Goal: Complete application form

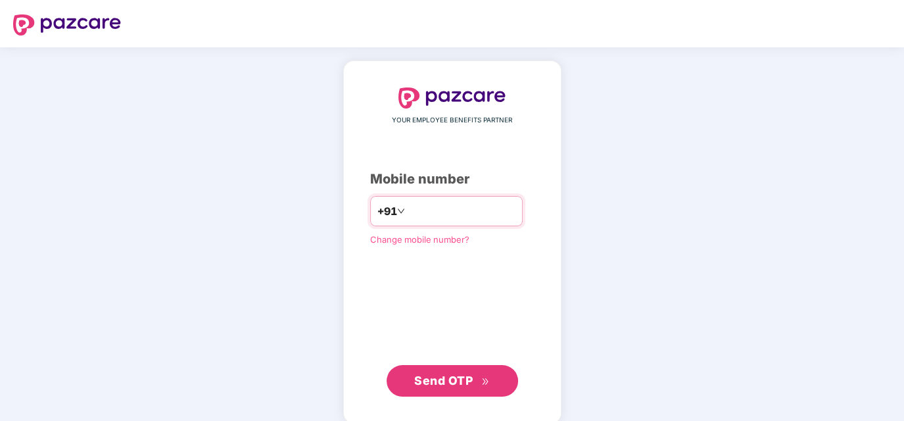
type input "**********"
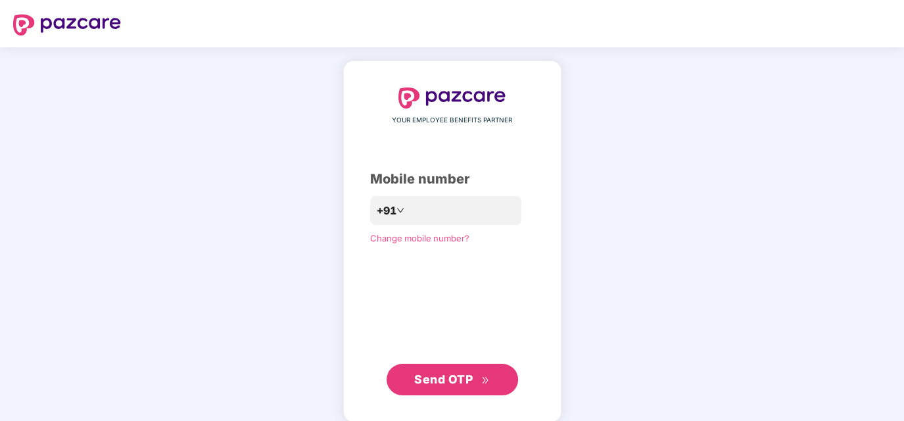
click at [453, 380] on span "Send OTP" at bounding box center [443, 379] width 59 height 14
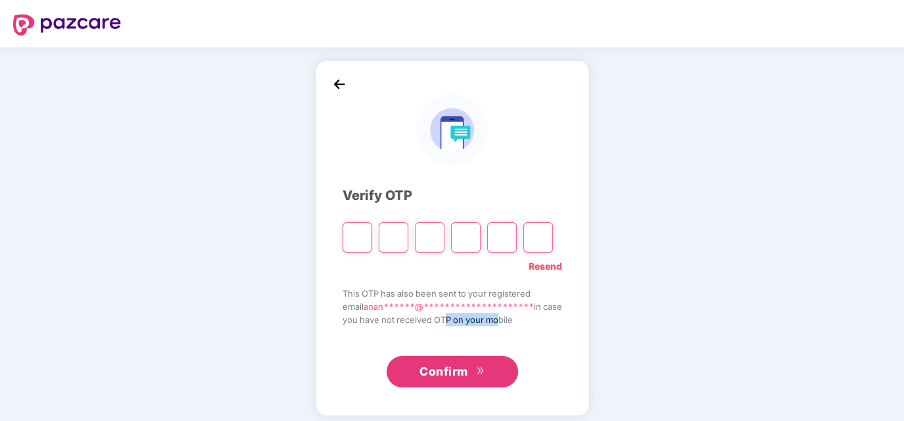
drag, startPoint x: 440, startPoint y: 323, endPoint x: 490, endPoint y: 322, distance: 50.0
click at [490, 322] on span "you have not received OTP on your mobile" at bounding box center [453, 319] width 220 height 13
click at [427, 320] on span "you have not received OTP on your mobile" at bounding box center [453, 319] width 220 height 13
click at [353, 230] on input "Please enter verification code. Digit 1" at bounding box center [358, 237] width 30 height 30
type input "*"
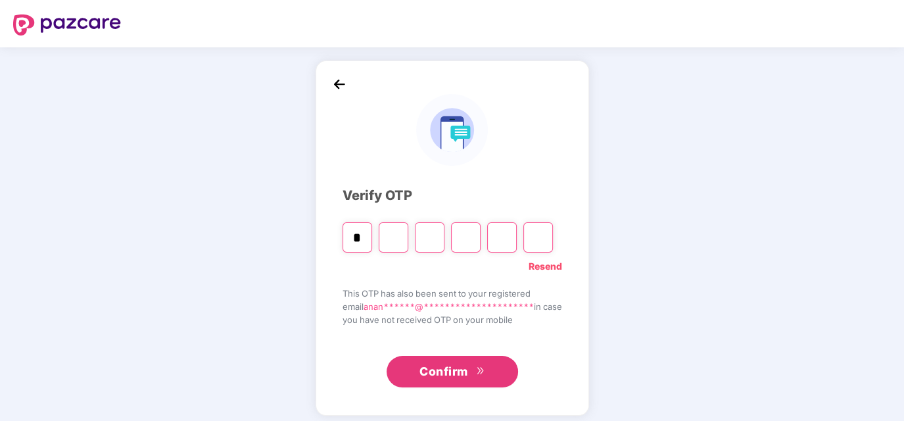
type input "*"
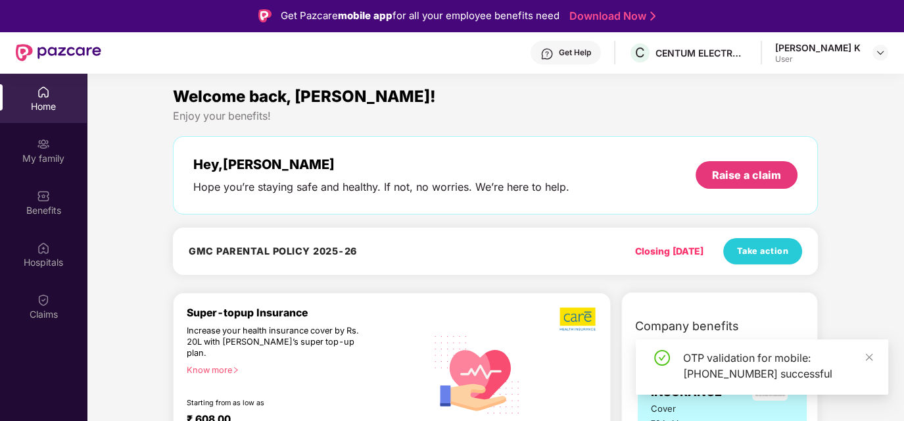
scroll to position [66, 0]
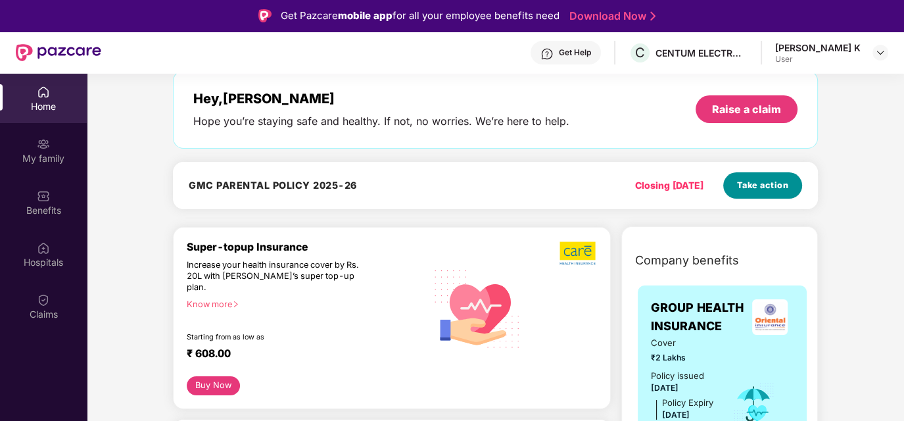
click at [760, 187] on span "Take action" at bounding box center [763, 185] width 52 height 13
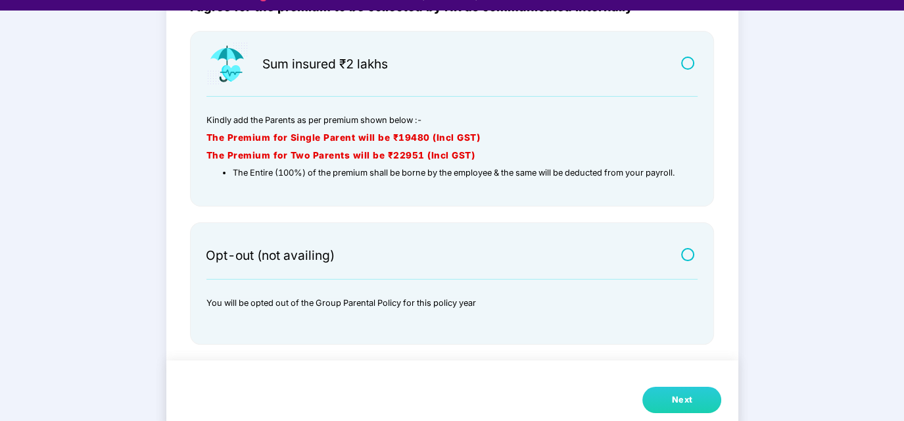
scroll to position [32, 0]
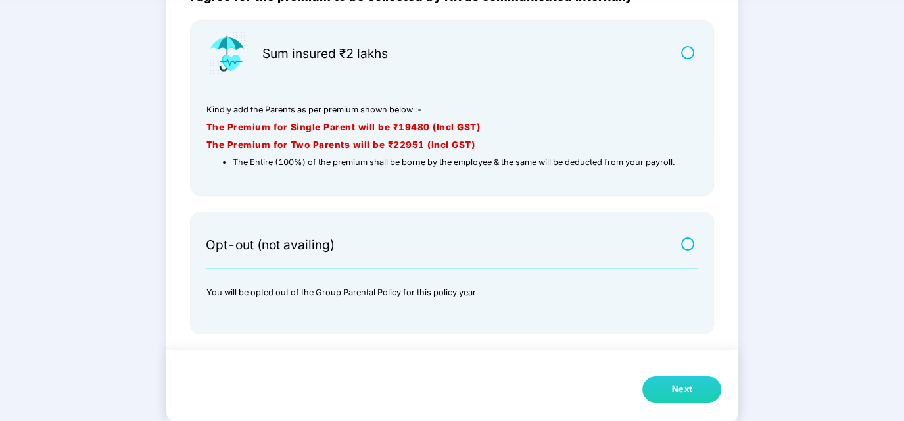
click at [685, 54] on label at bounding box center [689, 52] width 16 height 11
click at [668, 389] on button "Next" at bounding box center [682, 389] width 79 height 26
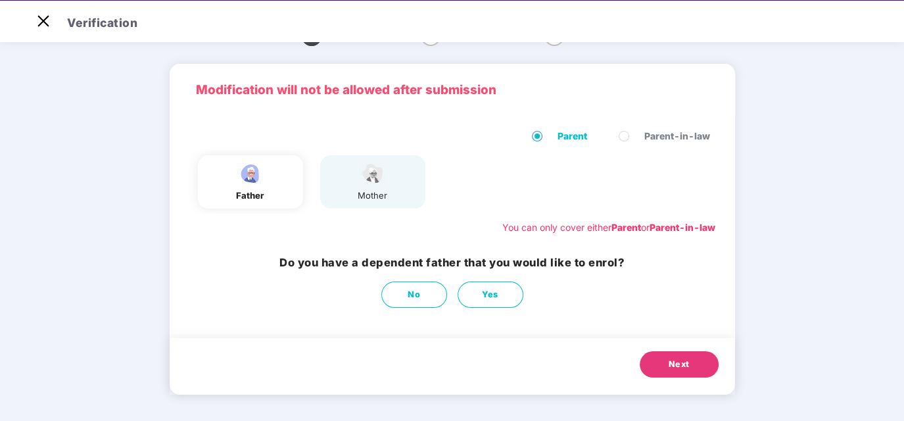
scroll to position [30, 0]
click at [470, 297] on button "Yes" at bounding box center [491, 295] width 66 height 26
select select "****"
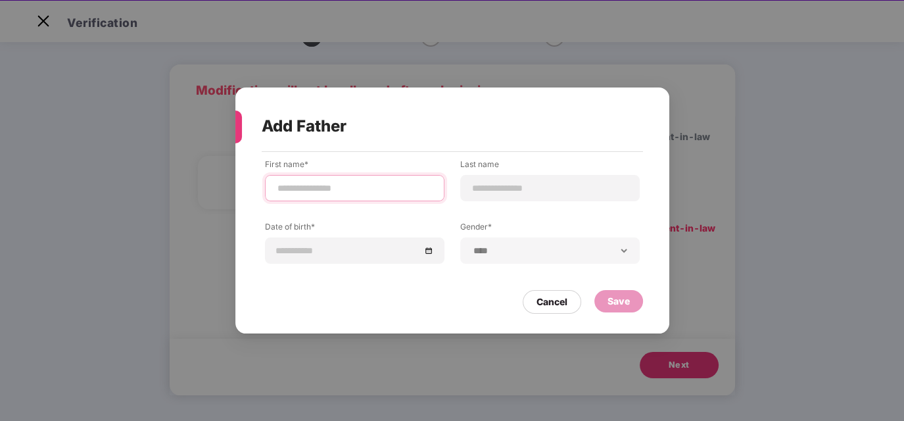
click at [351, 191] on input at bounding box center [354, 189] width 157 height 14
click at [351, 191] on input "**********" at bounding box center [354, 189] width 157 height 14
type input "**********"
type input "*"
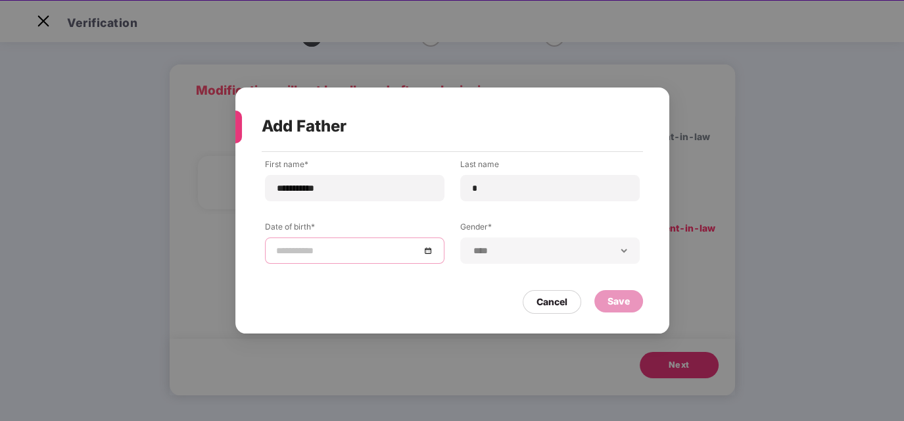
click at [433, 253] on div at bounding box center [354, 250] width 157 height 14
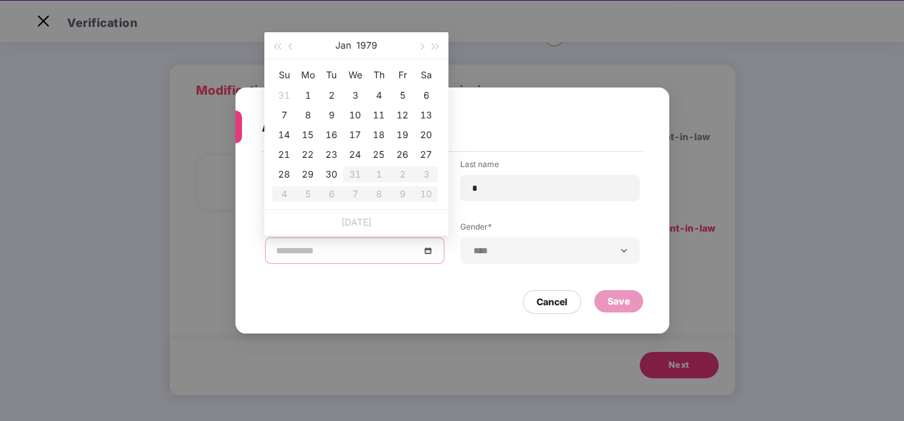
type input "**********"
click at [433, 286] on div "**********" at bounding box center [452, 236] width 434 height 168
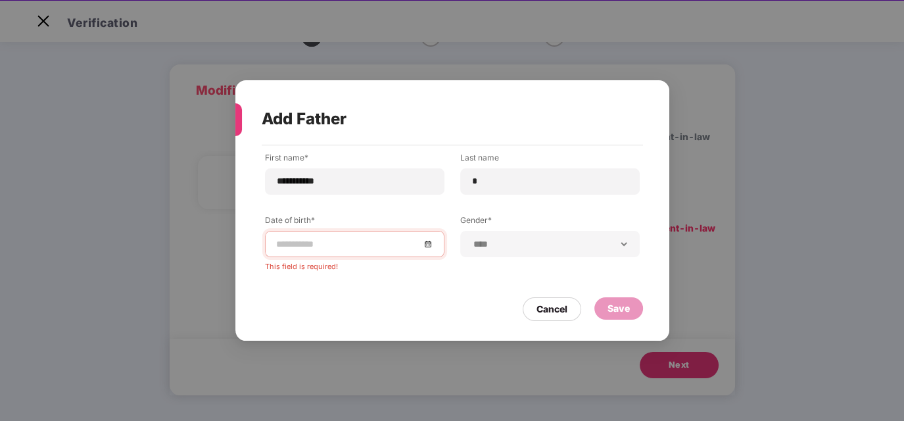
click at [355, 264] on div "This field is required!" at bounding box center [355, 264] width 180 height 14
click at [358, 245] on input at bounding box center [348, 244] width 144 height 14
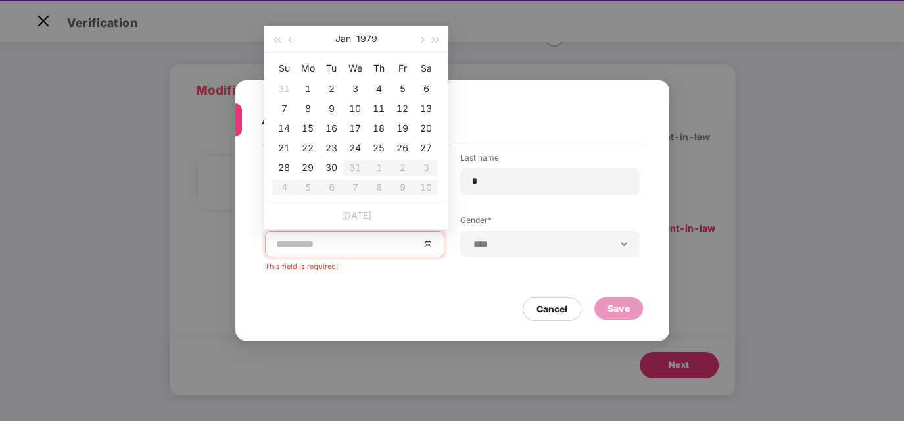
type input "**********"
click at [289, 39] on span "button" at bounding box center [292, 40] width 7 height 7
click at [277, 38] on span "button" at bounding box center [277, 40] width 7 height 7
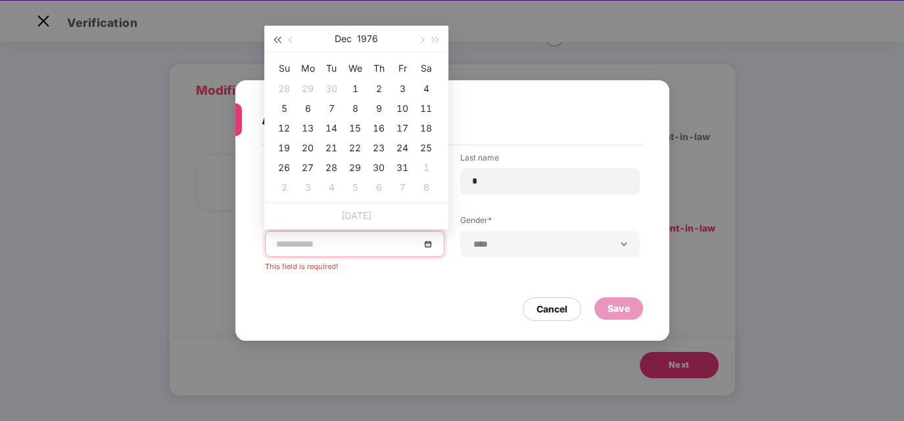
click at [277, 38] on span "button" at bounding box center [277, 40] width 7 height 7
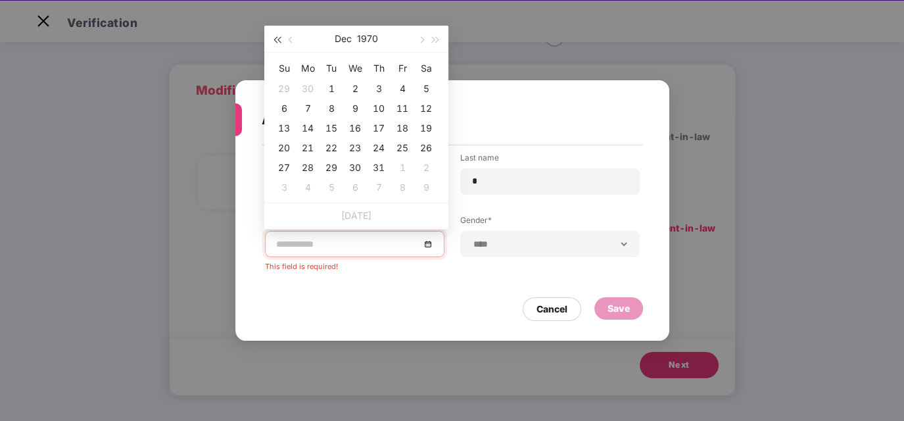
click at [277, 38] on span "button" at bounding box center [277, 40] width 7 height 7
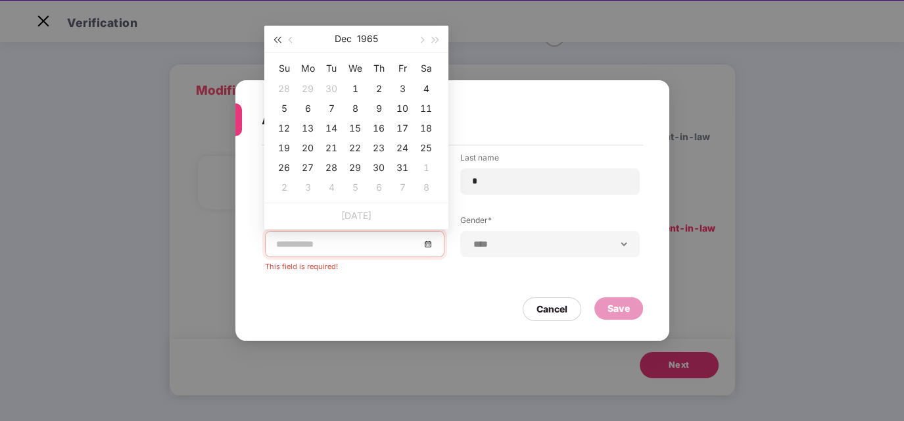
click at [277, 38] on span "button" at bounding box center [277, 40] width 7 height 7
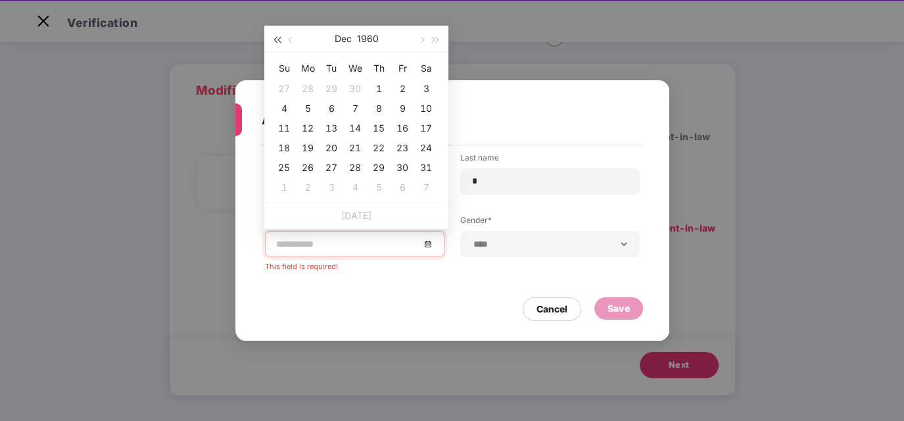
click at [277, 38] on span "button" at bounding box center [277, 40] width 7 height 7
type input "**********"
click at [290, 41] on span "button" at bounding box center [292, 40] width 7 height 7
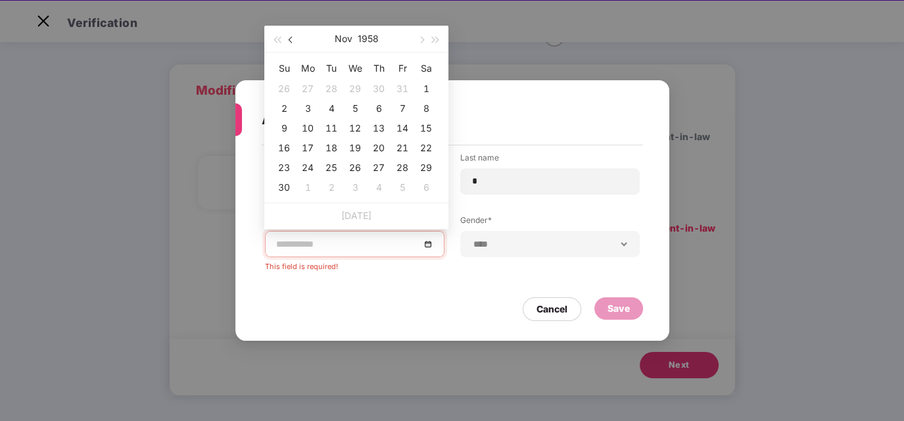
click at [290, 41] on span "button" at bounding box center [292, 40] width 7 height 7
type input "**********"
click at [350, 145] on div "20" at bounding box center [355, 148] width 16 height 16
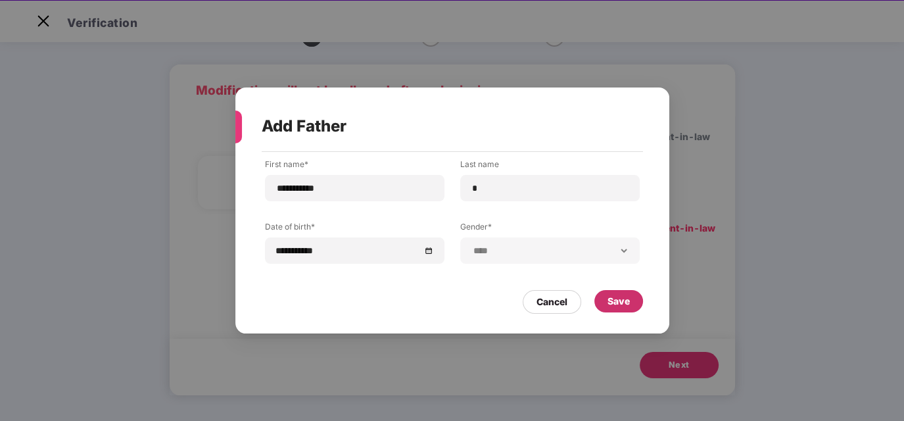
click at [626, 300] on div "Save" at bounding box center [619, 301] width 22 height 14
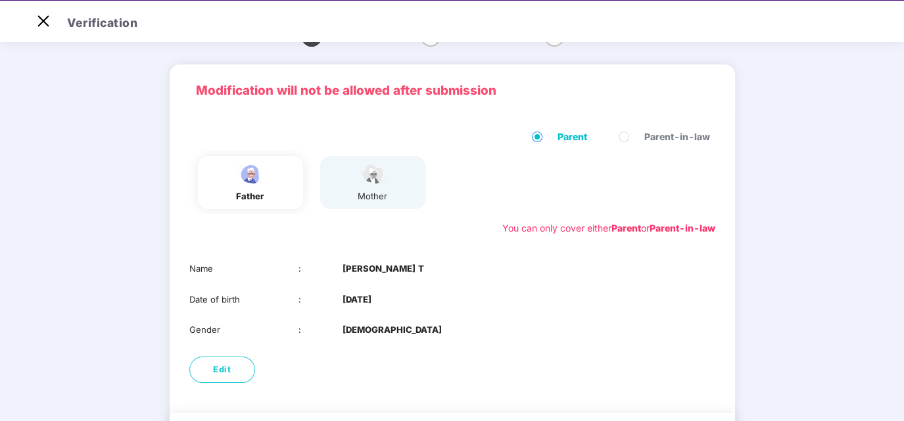
click at [375, 184] on img at bounding box center [373, 173] width 33 height 23
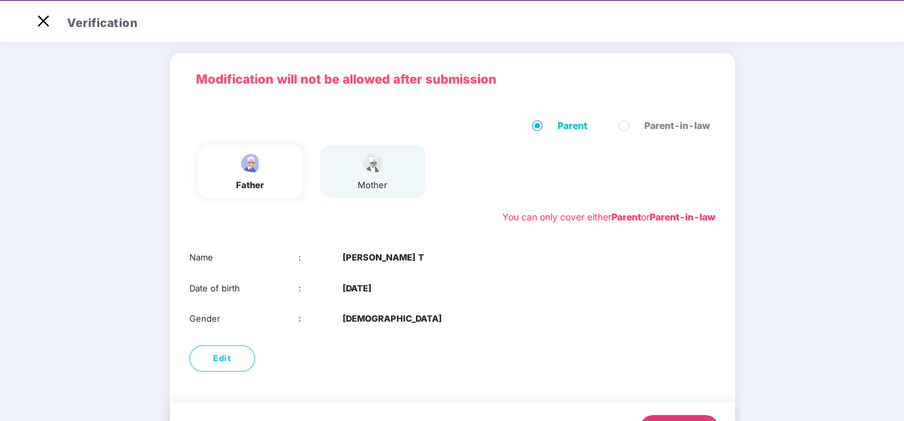
scroll to position [0, 0]
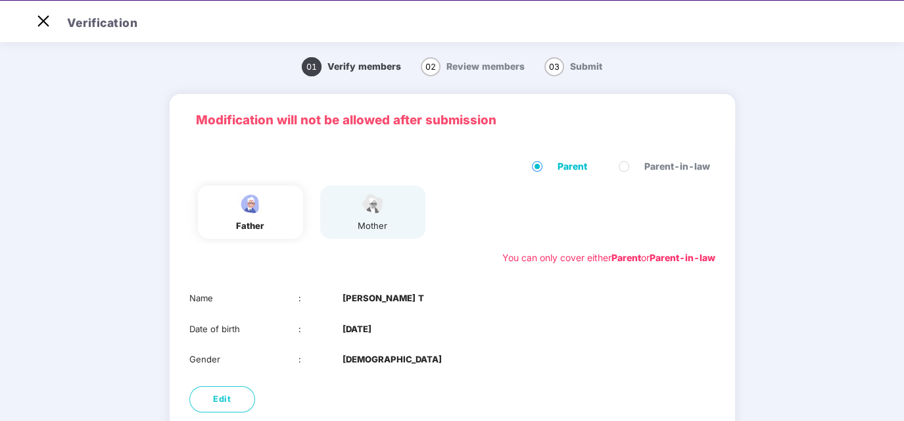
click at [395, 218] on div "mother" at bounding box center [372, 211] width 105 height 53
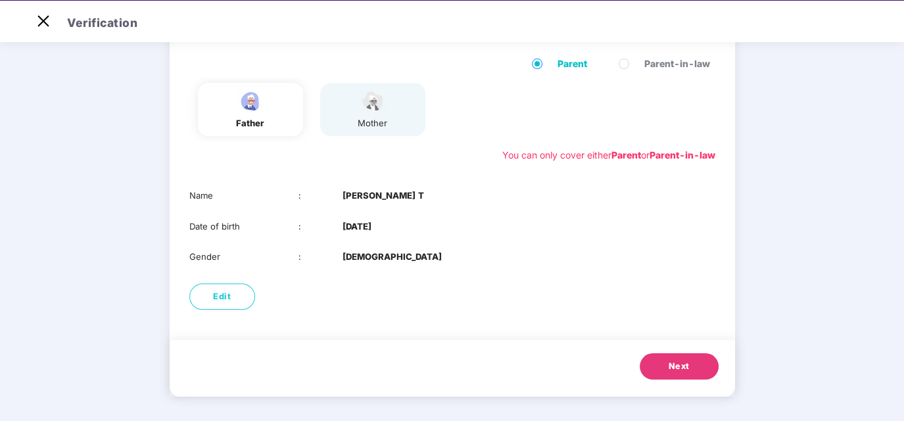
scroll to position [103, 0]
click at [659, 360] on button "Next" at bounding box center [679, 366] width 79 height 26
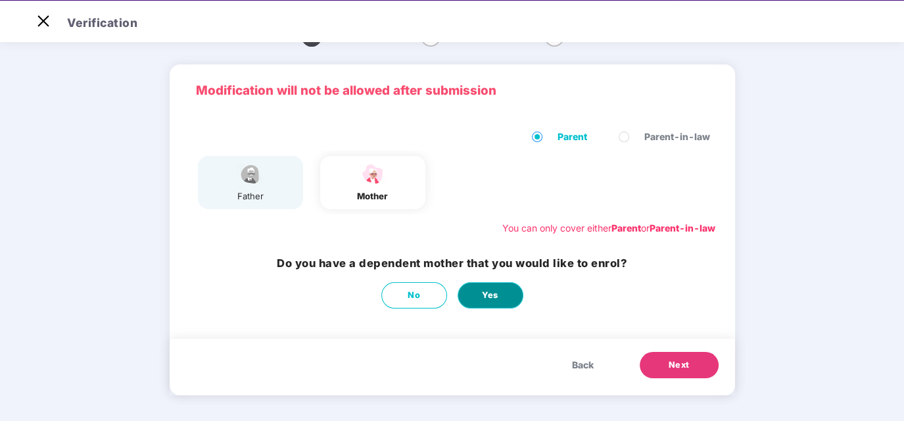
click at [478, 300] on button "Yes" at bounding box center [491, 295] width 66 height 26
select select "******"
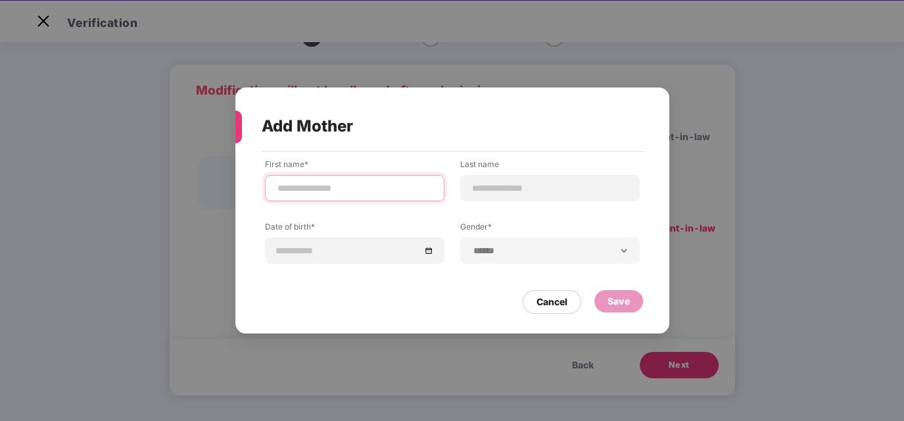
click at [328, 190] on input at bounding box center [354, 189] width 157 height 14
type input "*****"
type input "*"
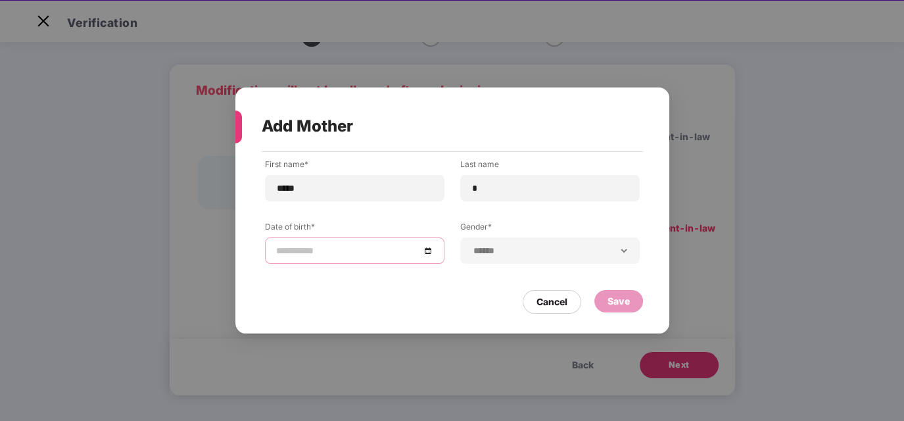
click at [353, 242] on div at bounding box center [355, 250] width 180 height 26
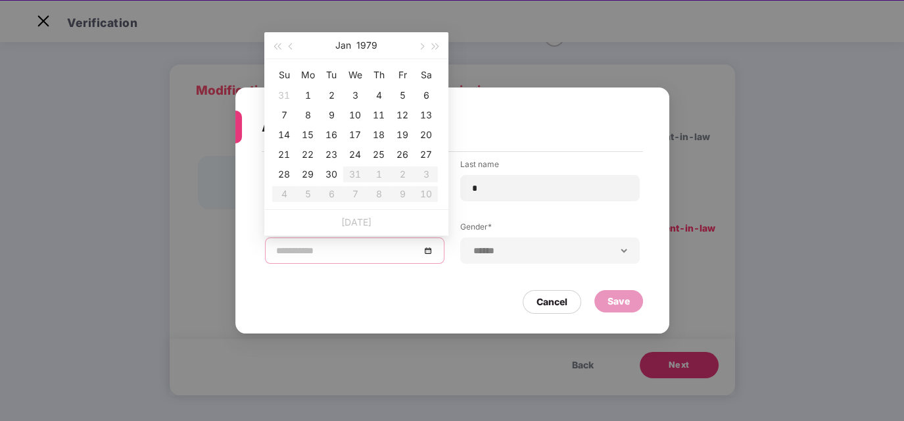
type input "**********"
click at [279, 44] on span "button" at bounding box center [277, 46] width 7 height 7
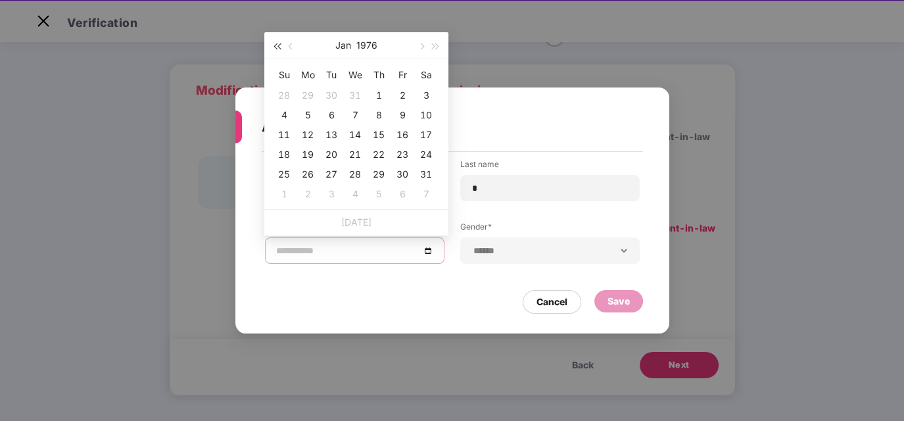
click at [279, 44] on span "button" at bounding box center [277, 46] width 7 height 7
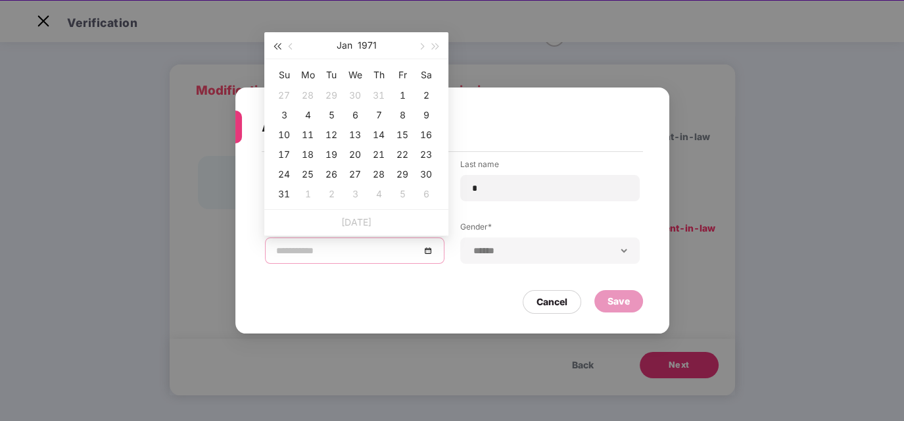
click at [279, 44] on span "button" at bounding box center [277, 46] width 7 height 7
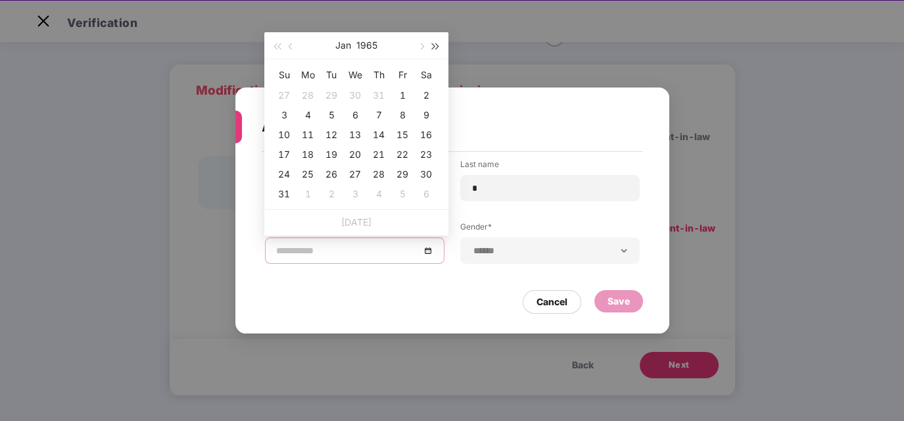
click at [433, 49] on span "button" at bounding box center [436, 46] width 7 height 7
type input "**********"
click at [418, 49] on button "button" at bounding box center [421, 45] width 14 height 26
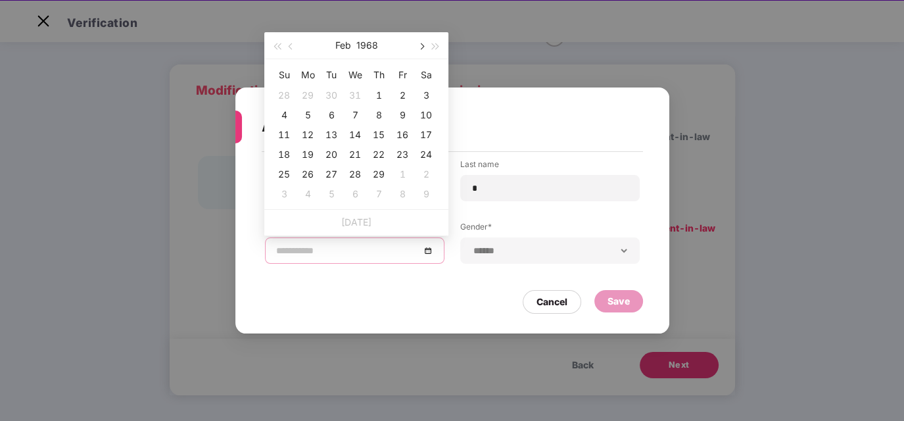
click at [418, 49] on button "button" at bounding box center [421, 45] width 14 height 26
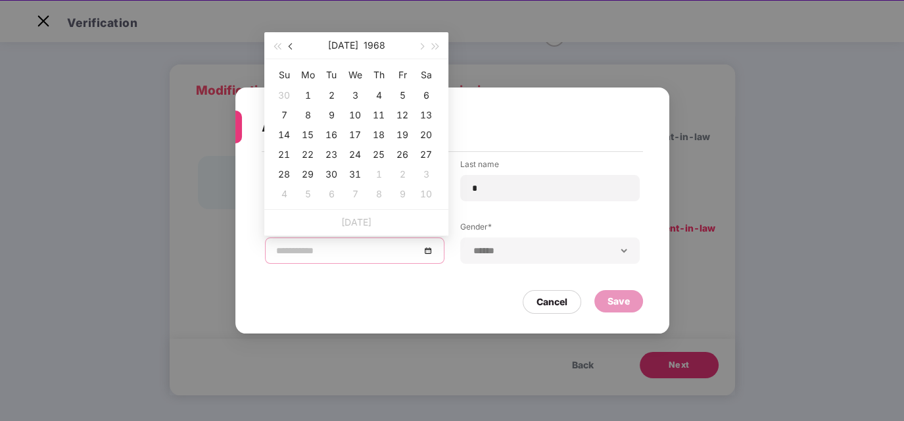
click at [291, 45] on span "button" at bounding box center [292, 46] width 7 height 7
type input "**********"
click at [351, 136] on div "15" at bounding box center [355, 135] width 16 height 16
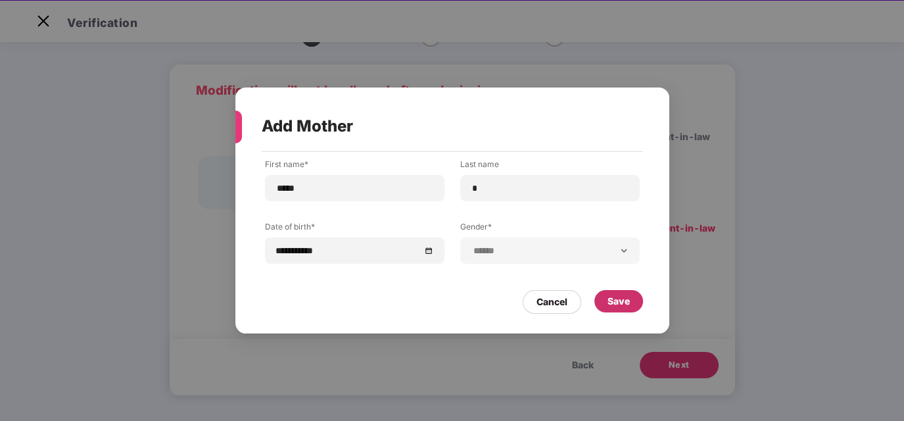
click at [611, 298] on div "Save" at bounding box center [619, 301] width 22 height 14
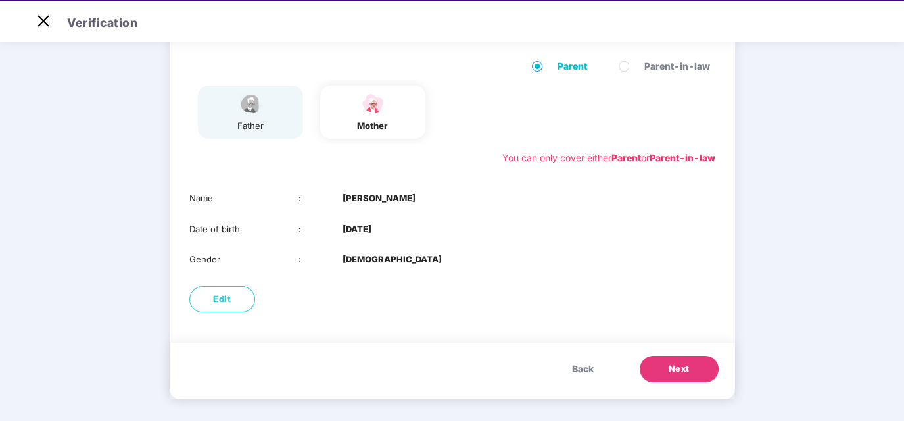
scroll to position [103, 0]
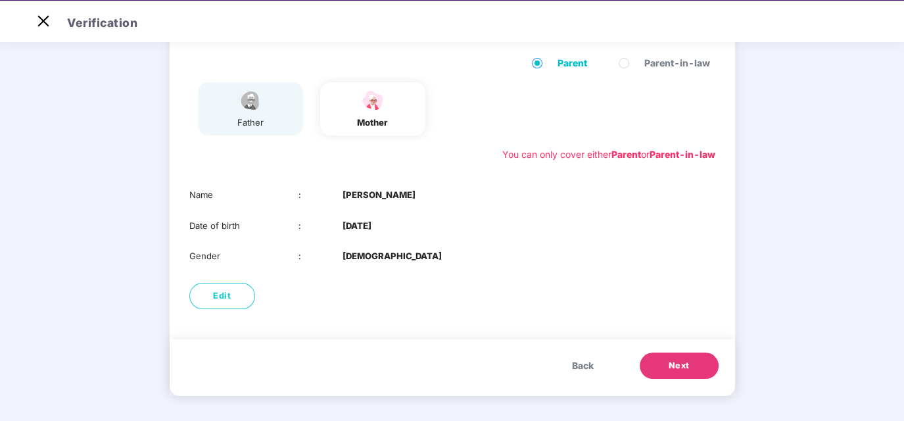
click at [661, 360] on button "Next" at bounding box center [679, 366] width 79 height 26
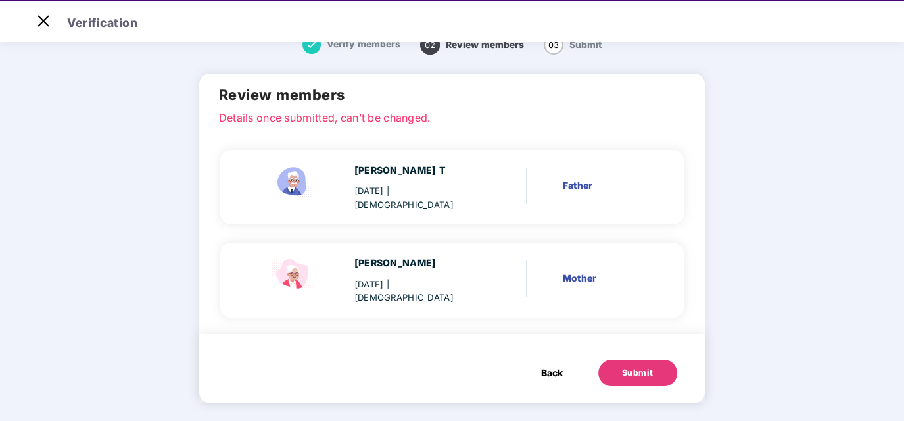
scroll to position [0, 0]
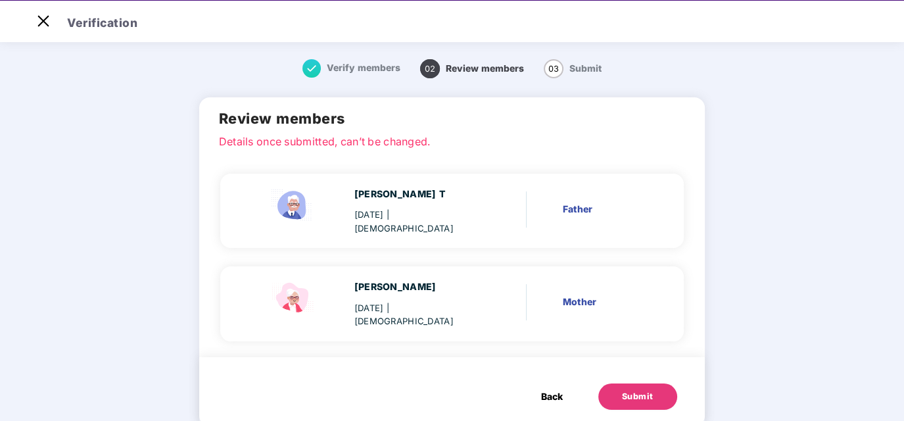
click at [613, 383] on button "Submit" at bounding box center [638, 396] width 79 height 26
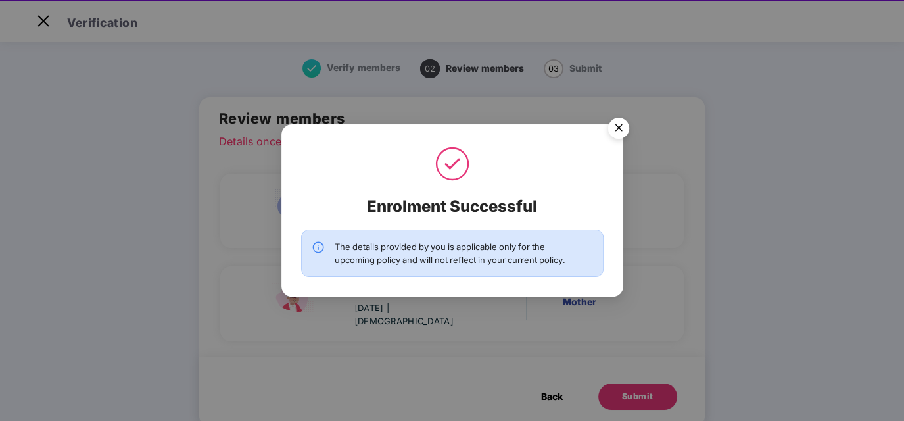
click at [619, 134] on img "Close" at bounding box center [619, 130] width 37 height 37
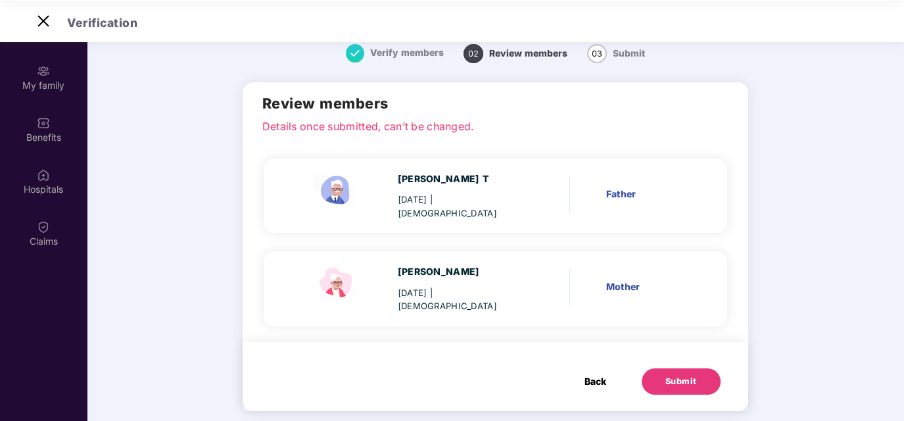
scroll to position [24, 0]
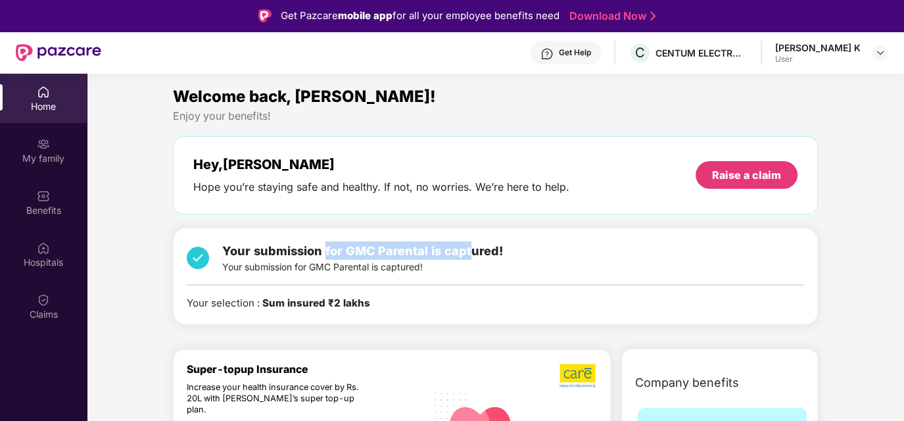
drag, startPoint x: 323, startPoint y: 249, endPoint x: 467, endPoint y: 253, distance: 144.1
click at [467, 253] on span "Your submission for GMC Parental is captured!" at bounding box center [362, 250] width 281 height 14
click at [377, 258] on div "Your submission for GMC Parental is captured! Your submission for GMC Parental …" at bounding box center [362, 257] width 281 height 33
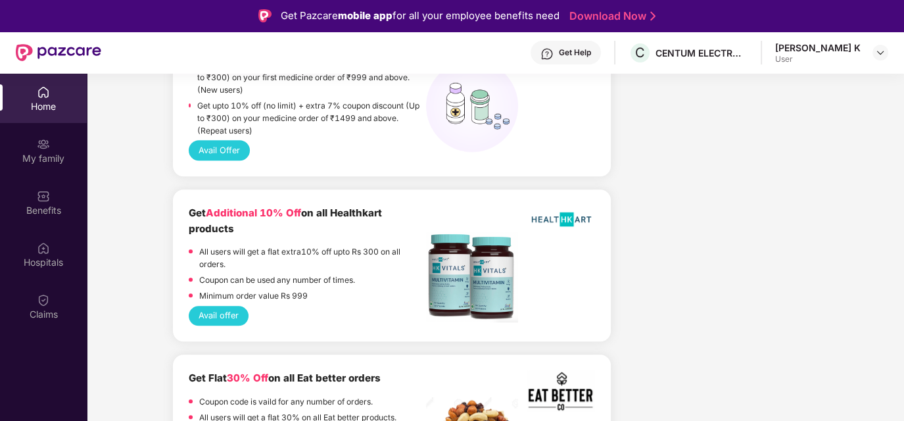
scroll to position [855, 0]
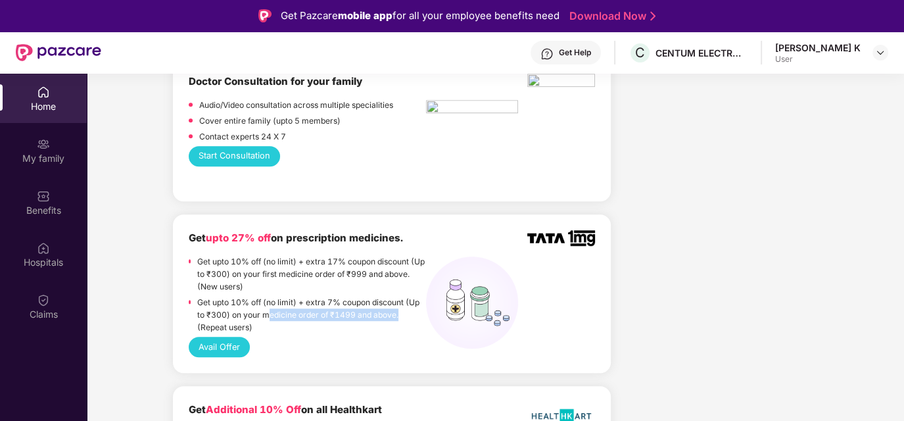
drag, startPoint x: 267, startPoint y: 301, endPoint x: 402, endPoint y: 301, distance: 134.8
click at [402, 301] on p "Get upto 10% off (no limit) + extra 7% coupon discount (Up to ₹300) on your med…" at bounding box center [311, 314] width 229 height 37
click at [366, 301] on p "Get upto 10% off (no limit) + extra 7% coupon discount (Up to ₹300) on your med…" at bounding box center [311, 314] width 229 height 37
drag, startPoint x: 327, startPoint y: 254, endPoint x: 381, endPoint y: 254, distance: 53.9
click at [381, 255] on p "Get upto 10% off (no limit) + extra 17% coupon discount (Up to ₹300) on your fi…" at bounding box center [311, 273] width 229 height 37
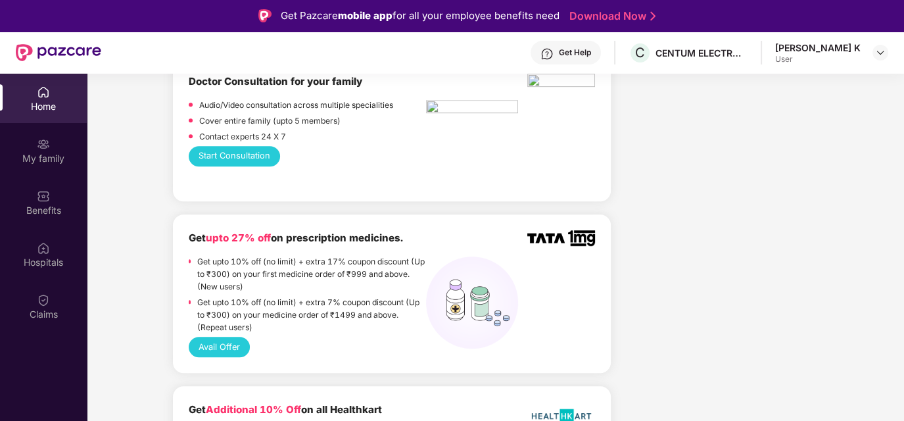
click at [347, 262] on p "Get upto 10% off (no limit) + extra 17% coupon discount (Up to ₹300) on your fi…" at bounding box center [311, 273] width 229 height 37
drag, startPoint x: 283, startPoint y: 262, endPoint x: 385, endPoint y: 262, distance: 102.0
click at [385, 262] on p "Get upto 10% off (no limit) + extra 17% coupon discount (Up to ₹300) on your fi…" at bounding box center [311, 273] width 229 height 37
click at [355, 262] on p "Get upto 10% off (no limit) + extra 17% coupon discount (Up to ₹300) on your fi…" at bounding box center [311, 273] width 229 height 37
drag, startPoint x: 234, startPoint y: 272, endPoint x: 259, endPoint y: 272, distance: 25.0
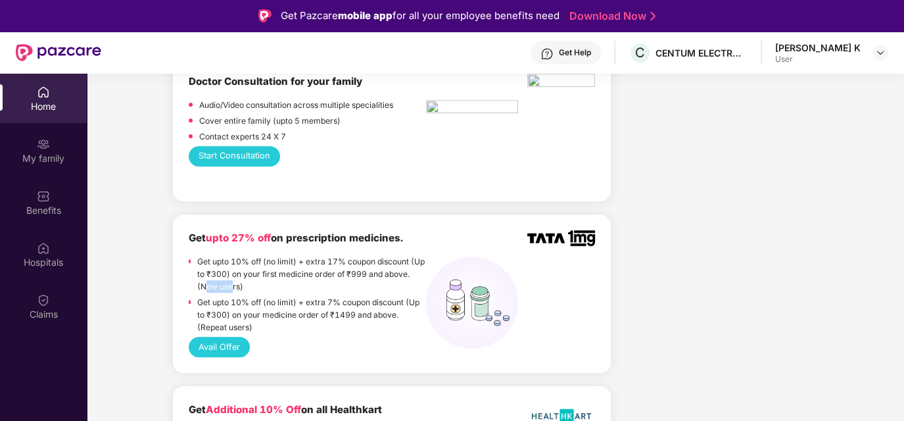
click at [259, 272] on p "Get upto 10% off (no limit) + extra 17% coupon discount (Up to ₹300) on your fi…" at bounding box center [311, 273] width 229 height 37
click at [253, 296] on p "Get upto 10% off (no limit) + extra 7% coupon discount (Up to ₹300) on your med…" at bounding box center [311, 314] width 229 height 37
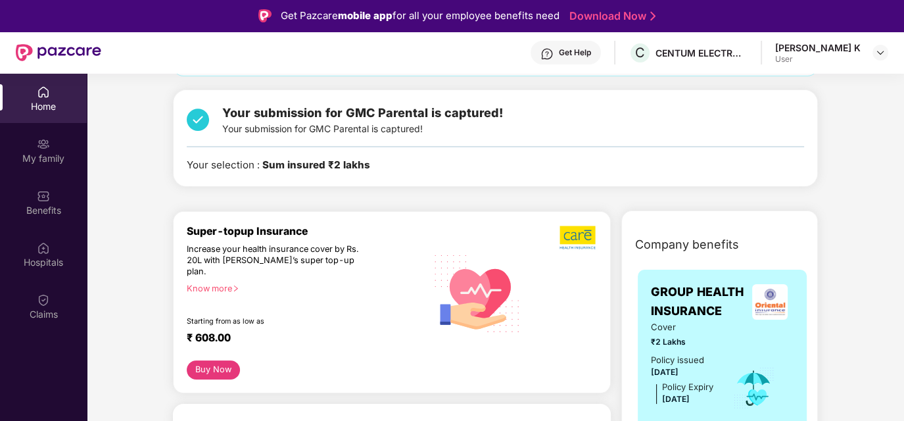
scroll to position [197, 0]
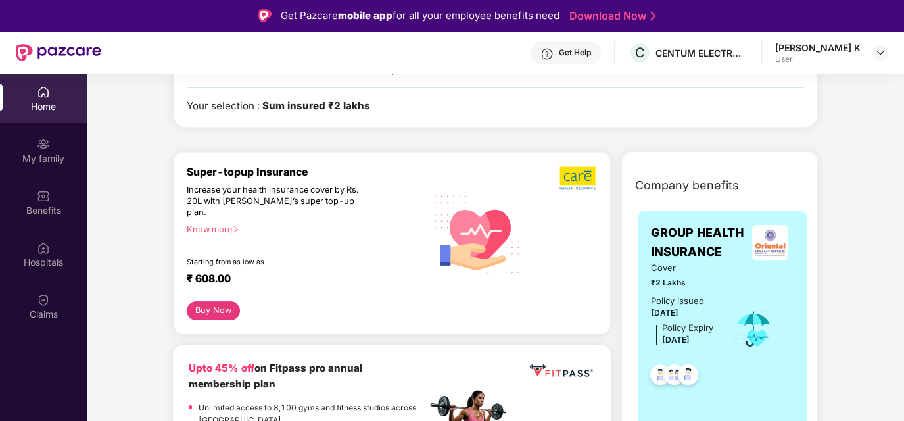
click at [224, 224] on div "Know more" at bounding box center [303, 228] width 232 height 9
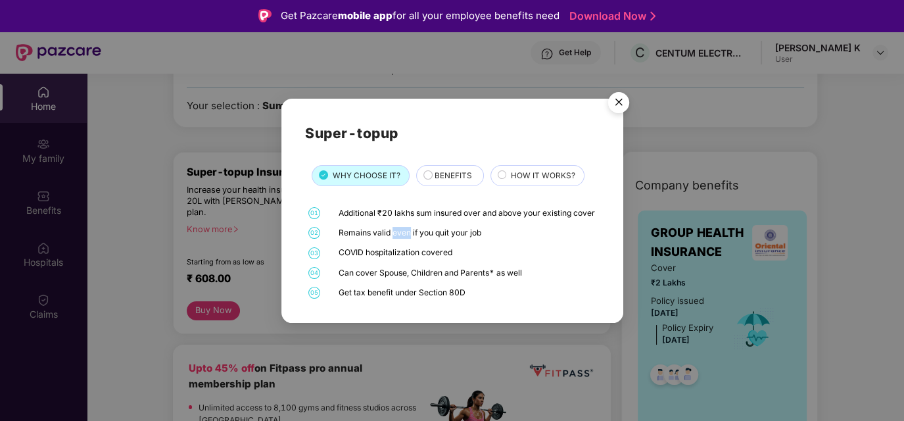
drag, startPoint x: 390, startPoint y: 234, endPoint x: 409, endPoint y: 248, distance: 23.9
click at [409, 248] on div "01 Additional ₹20 lakhs sum insured over and above your existing cover 02 Remai…" at bounding box center [452, 252] width 294 height 91
click at [381, 253] on div "COVID hospitalization covered" at bounding box center [467, 253] width 257 height 12
drag, startPoint x: 364, startPoint y: 276, endPoint x: 442, endPoint y: 276, distance: 78.3
click at [442, 276] on div "Can cover Spouse, Children and Parents* as well" at bounding box center [467, 273] width 257 height 12
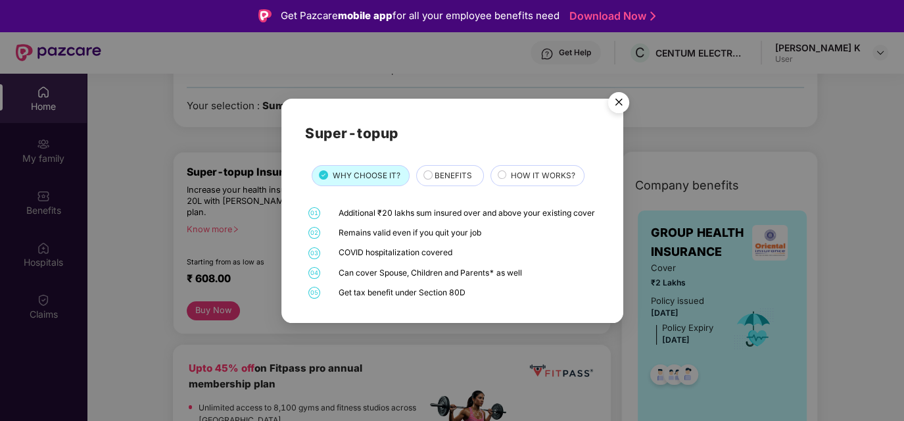
click at [356, 299] on div "Get tax benefit under Section 80D" at bounding box center [467, 293] width 257 height 12
drag, startPoint x: 374, startPoint y: 300, endPoint x: 458, endPoint y: 301, distance: 84.2
click at [458, 299] on div "Get tax benefit under Section 80D" at bounding box center [467, 293] width 257 height 12
click at [424, 287] on div "01 Additional ₹20 lakhs sum insured over and above your existing cover 02 Remai…" at bounding box center [452, 252] width 294 height 91
click at [449, 170] on span "BENEFITS" at bounding box center [453, 176] width 37 height 12
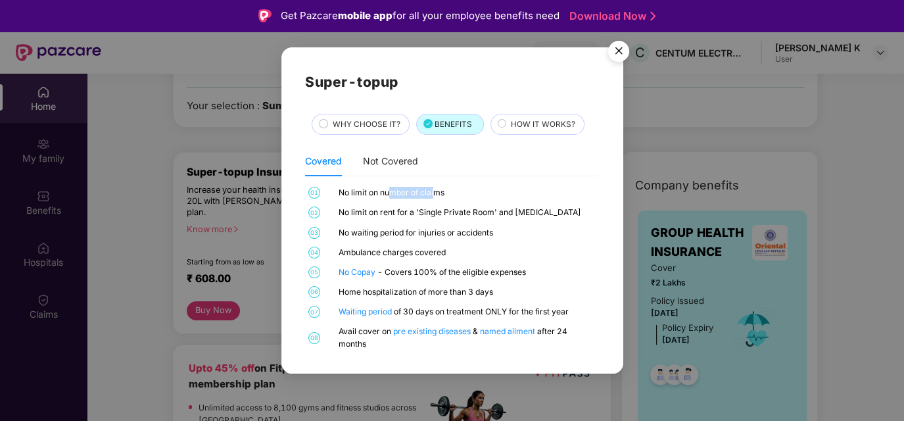
drag, startPoint x: 389, startPoint y: 193, endPoint x: 435, endPoint y: 193, distance: 46.0
click at [435, 193] on div "No limit on number of claims" at bounding box center [467, 193] width 257 height 12
click at [385, 207] on div "No limit on rent for a 'Single Private Room' and ICU" at bounding box center [467, 213] width 257 height 12
drag, startPoint x: 416, startPoint y: 210, endPoint x: 491, endPoint y: 210, distance: 74.3
click at [491, 210] on div "No limit on rent for a 'Single Private Room' and ICU" at bounding box center [467, 213] width 257 height 12
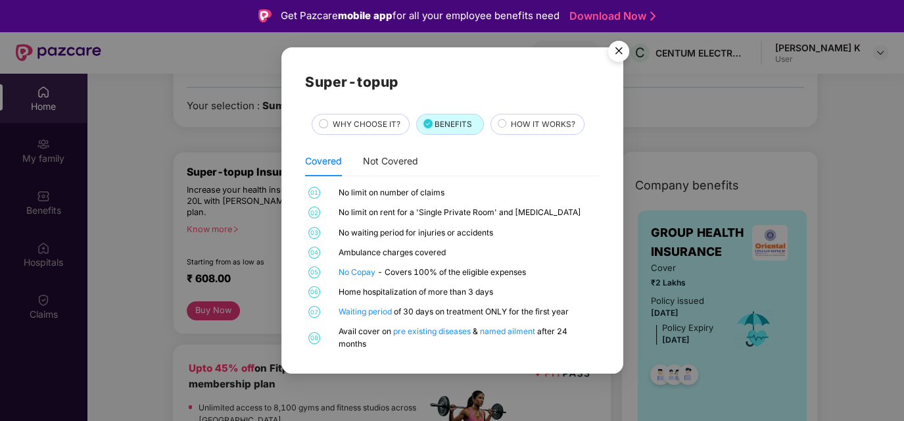
click at [414, 229] on div "No waiting period for injuries or accidents" at bounding box center [467, 233] width 257 height 12
drag, startPoint x: 383, startPoint y: 234, endPoint x: 458, endPoint y: 234, distance: 75.0
click at [458, 234] on div "No waiting period for injuries or accidents" at bounding box center [467, 233] width 257 height 12
click at [380, 247] on div "Ambulance charges covered" at bounding box center [467, 253] width 257 height 12
drag, startPoint x: 365, startPoint y: 255, endPoint x: 427, endPoint y: 257, distance: 61.9
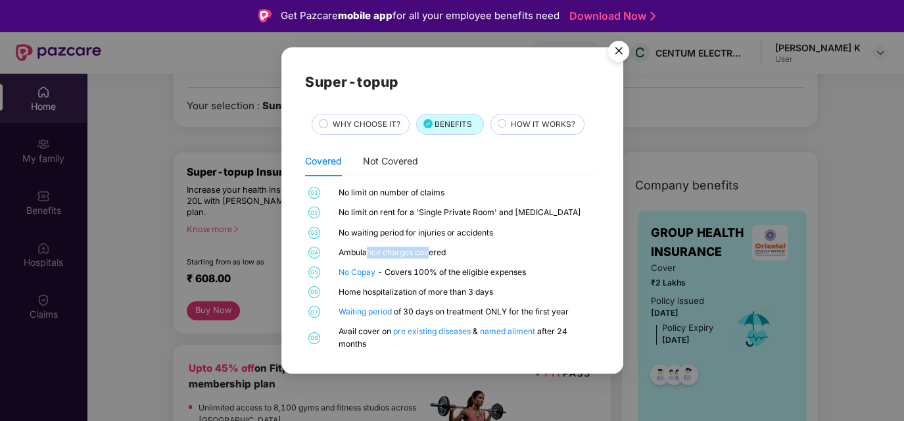
click at [427, 257] on div "Ambulance charges covered" at bounding box center [467, 253] width 257 height 12
click at [425, 275] on div "No Copay - Covers 100% of the eligible expenses" at bounding box center [467, 272] width 257 height 12
drag, startPoint x: 402, startPoint y: 275, endPoint x: 501, endPoint y: 271, distance: 98.7
click at [501, 271] on div "No Copay - Covers 100% of the eligible expenses" at bounding box center [467, 272] width 257 height 12
click at [456, 278] on div "No Copay - Covers 100% of the eligible expenses" at bounding box center [467, 272] width 257 height 12
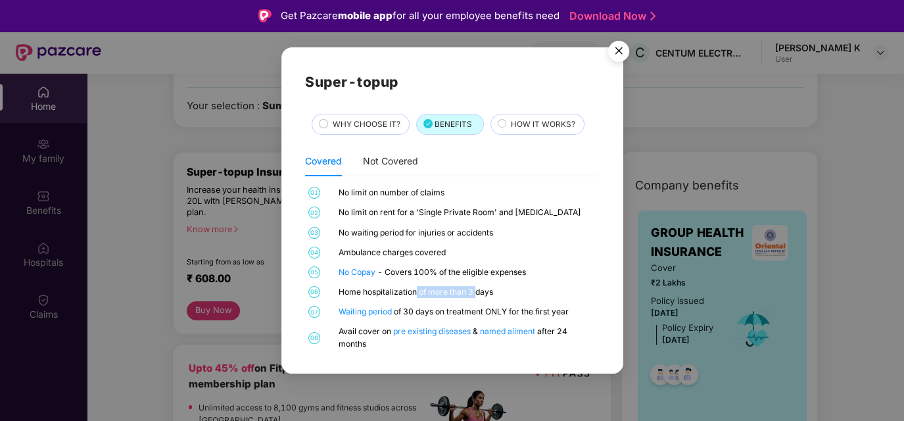
drag, startPoint x: 416, startPoint y: 295, endPoint x: 478, endPoint y: 295, distance: 62.5
click at [478, 295] on div "Home hospitalization of more than 3 days" at bounding box center [467, 292] width 257 height 12
click at [420, 301] on div "01 No limit on number of claims 02 No limit on rent for a 'Single Private Room'…" at bounding box center [452, 268] width 294 height 163
drag, startPoint x: 420, startPoint y: 309, endPoint x: 565, endPoint y: 311, distance: 145.4
click at [565, 311] on div "Waiting period of 30 days on treatment ONLY for the first year" at bounding box center [467, 312] width 257 height 12
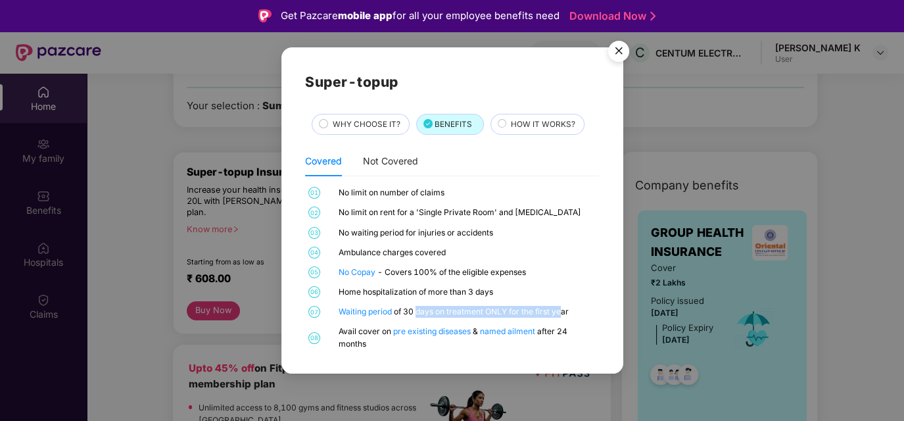
click at [510, 314] on div "Waiting period of 30 days on treatment ONLY for the first year" at bounding box center [467, 312] width 257 height 12
drag, startPoint x: 364, startPoint y: 335, endPoint x: 387, endPoint y: 347, distance: 26.2
click at [387, 347] on div "Avail cover on pre existing diseases & named ailment after 24 months" at bounding box center [467, 338] width 257 height 24
click at [491, 308] on div "Waiting period of 30 days on treatment ONLY for the first year" at bounding box center [467, 312] width 257 height 12
click at [532, 128] on span "HOW IT WORKS?" at bounding box center [543, 124] width 64 height 12
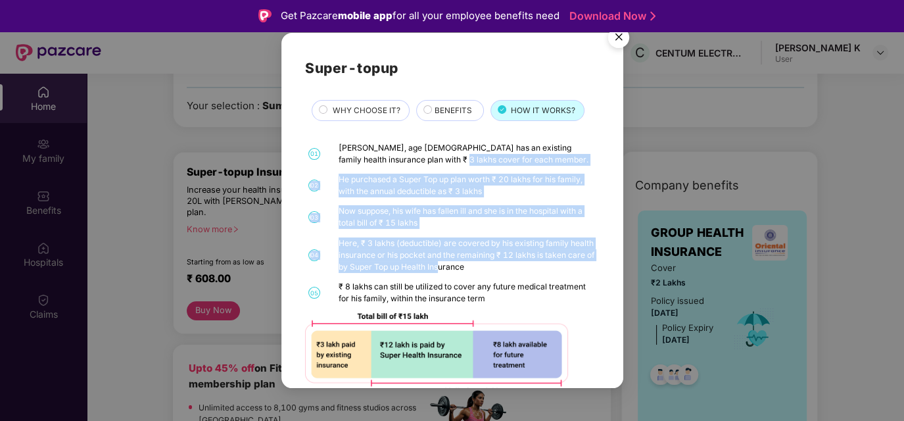
drag, startPoint x: 420, startPoint y: 160, endPoint x: 466, endPoint y: 268, distance: 118.1
click at [466, 268] on div "01 Mr. Gupta, age 36 has an existing family health insurance plan with ₹ 3 lakh…" at bounding box center [452, 268] width 294 height 252
click at [416, 224] on div "Now suppose, his wife has fallen ill and she is in the hospital with a total bi…" at bounding box center [467, 217] width 257 height 24
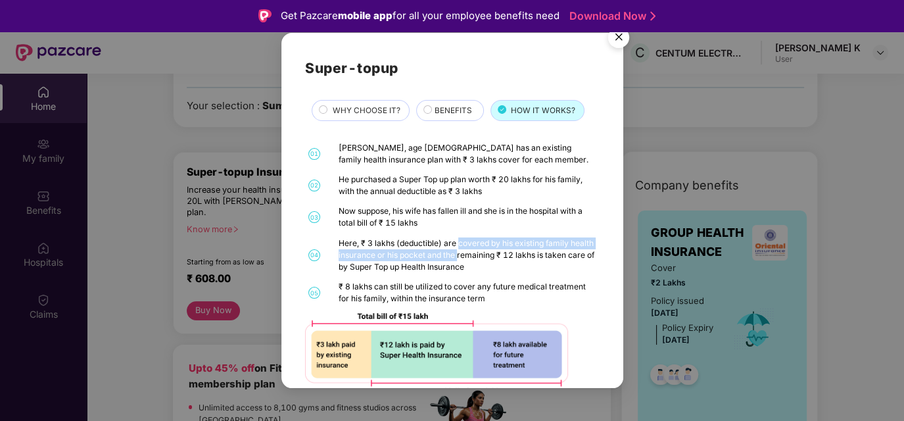
drag, startPoint x: 459, startPoint y: 244, endPoint x: 464, endPoint y: 260, distance: 16.6
click at [483, 260] on div "Here, ₹ 3 lakhs (deductible) are covered by his existing family health insuranc…" at bounding box center [467, 255] width 257 height 36
click at [407, 260] on div "Here, ₹ 3 lakhs (deductible) are covered by his existing family health insuranc…" at bounding box center [467, 255] width 257 height 36
drag, startPoint x: 438, startPoint y: 256, endPoint x: 549, endPoint y: 254, distance: 110.5
click at [549, 255] on div "Here, ₹ 3 lakhs (deductible) are covered by his existing family health insuranc…" at bounding box center [467, 255] width 257 height 36
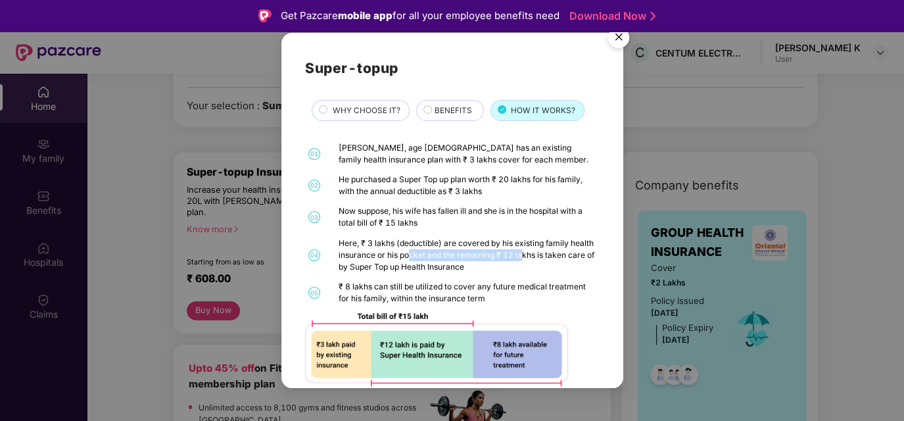
click at [470, 256] on div "Here, ₹ 3 lakhs (deductible) are covered by his existing family health insuranc…" at bounding box center [467, 255] width 257 height 36
click at [617, 37] on img "Close" at bounding box center [619, 39] width 37 height 37
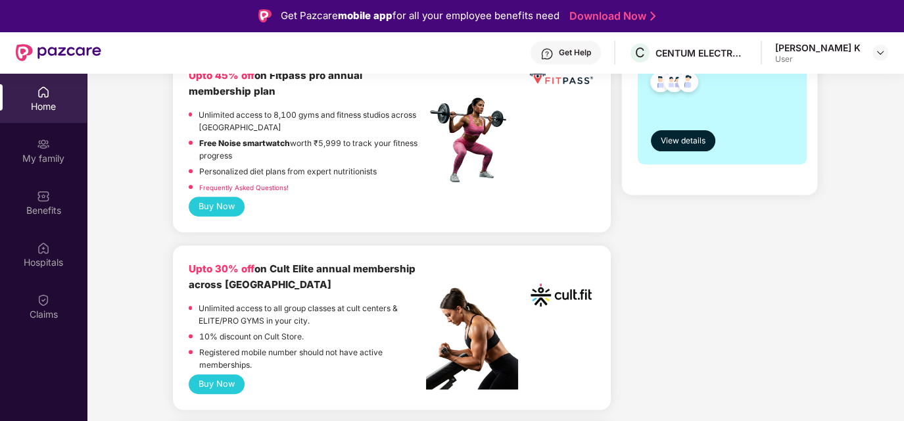
scroll to position [526, 0]
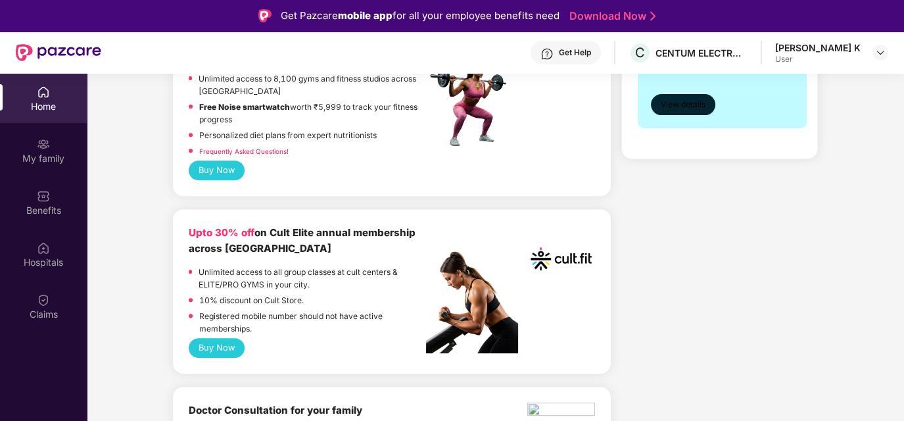
click at [681, 111] on span "View details" at bounding box center [683, 105] width 45 height 12
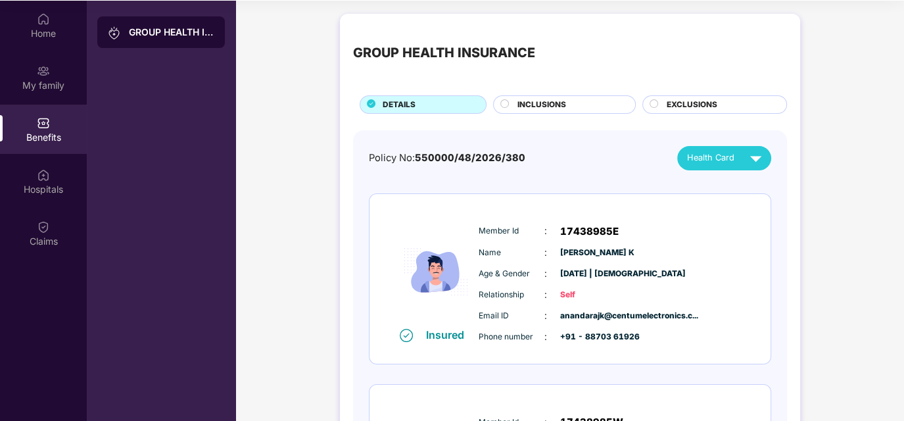
click at [541, 106] on span "INCLUSIONS" at bounding box center [542, 105] width 49 height 12
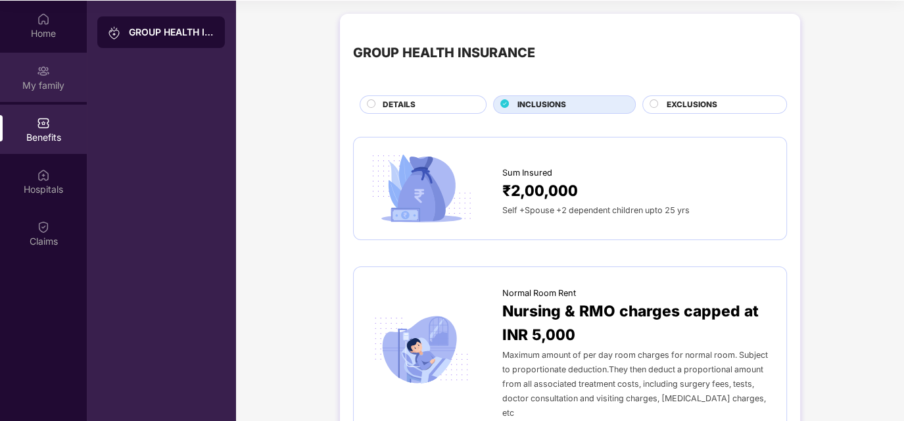
click at [37, 88] on div "My family" at bounding box center [43, 85] width 87 height 13
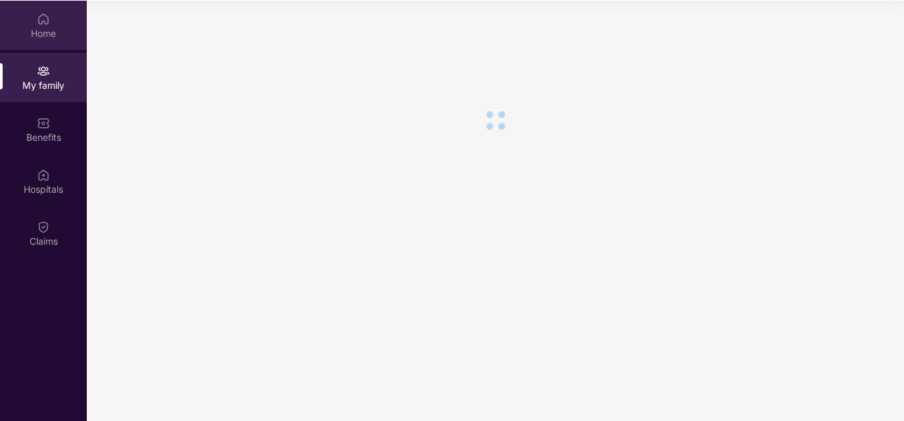
click at [39, 31] on div "Home" at bounding box center [43, 33] width 87 height 13
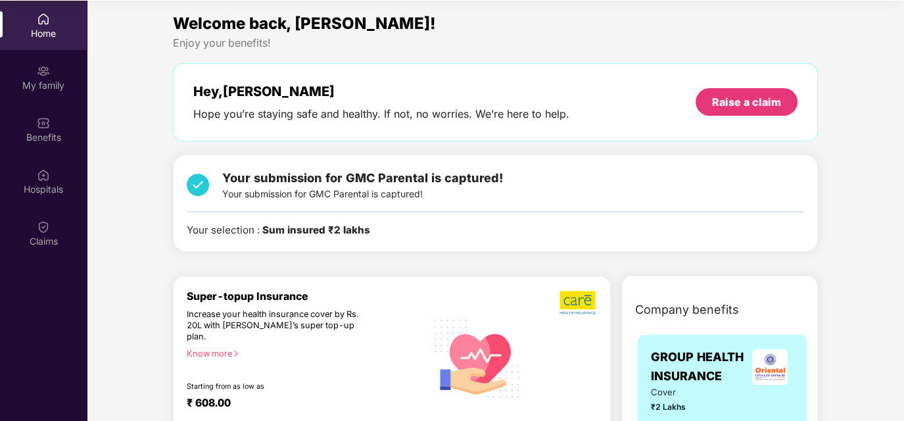
scroll to position [131, 0]
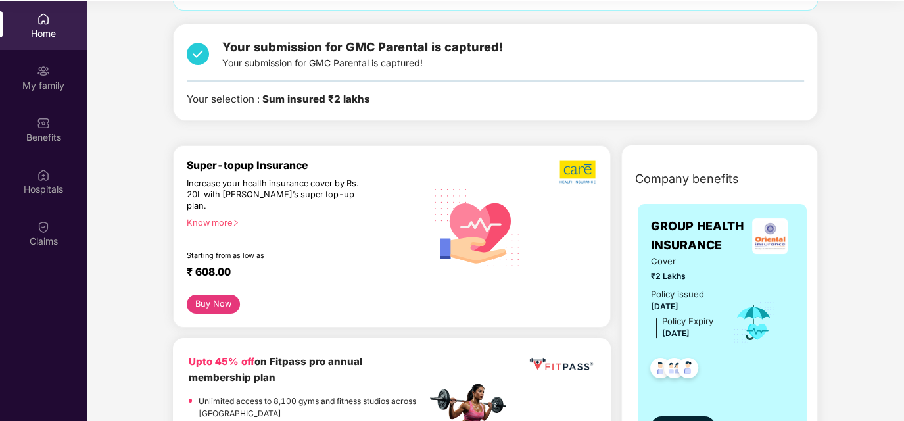
click at [205, 217] on div "Know more" at bounding box center [303, 221] width 232 height 9
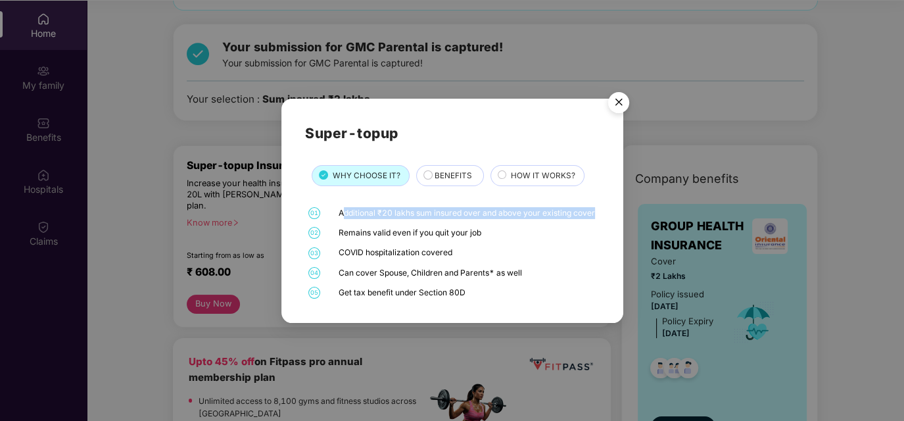
drag, startPoint x: 363, startPoint y: 218, endPoint x: 343, endPoint y: 205, distance: 24.3
click at [343, 207] on div "Additional ₹20 lakhs sum insured over and above your existing cover" at bounding box center [467, 213] width 257 height 12
click at [451, 275] on div "Can cover Spouse, Children and Parents* as well" at bounding box center [467, 273] width 257 height 12
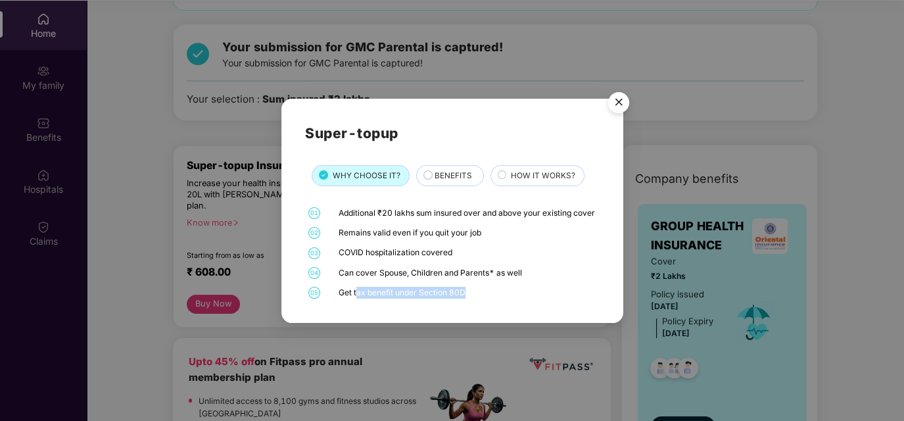
drag, startPoint x: 357, startPoint y: 301, endPoint x: 474, endPoint y: 301, distance: 117.1
click at [474, 299] on div "Get tax benefit under Section 80D" at bounding box center [467, 293] width 257 height 12
click at [359, 290] on div "01 Additional ₹20 lakhs sum insured over and above your existing cover 02 Remai…" at bounding box center [452, 252] width 294 height 91
click at [438, 170] on span "BENEFITS" at bounding box center [453, 176] width 37 height 12
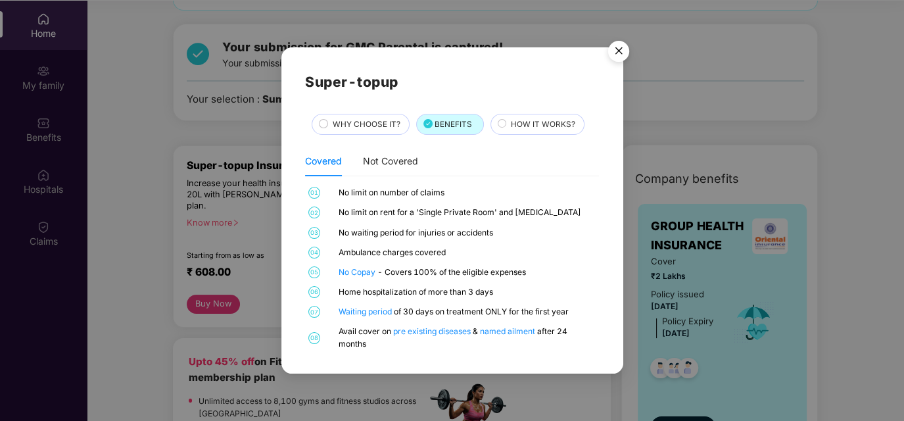
click at [378, 128] on span "WHY CHOOSE IT?" at bounding box center [367, 124] width 68 height 12
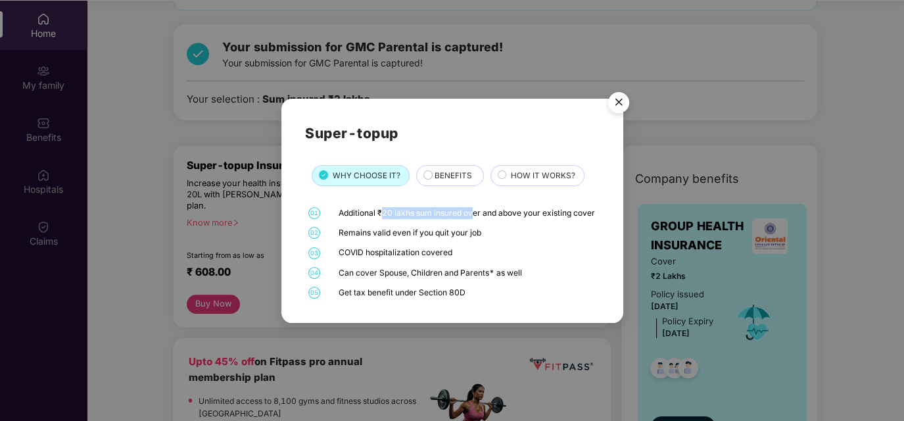
drag, startPoint x: 384, startPoint y: 205, endPoint x: 478, endPoint y: 209, distance: 94.1
click at [475, 208] on div "Additional ₹20 lakhs sum insured over and above your existing cover" at bounding box center [467, 213] width 257 height 12
click at [493, 258] on div "COVID hospitalization covered" at bounding box center [467, 253] width 257 height 12
click at [616, 95] on img "Close" at bounding box center [619, 104] width 37 height 37
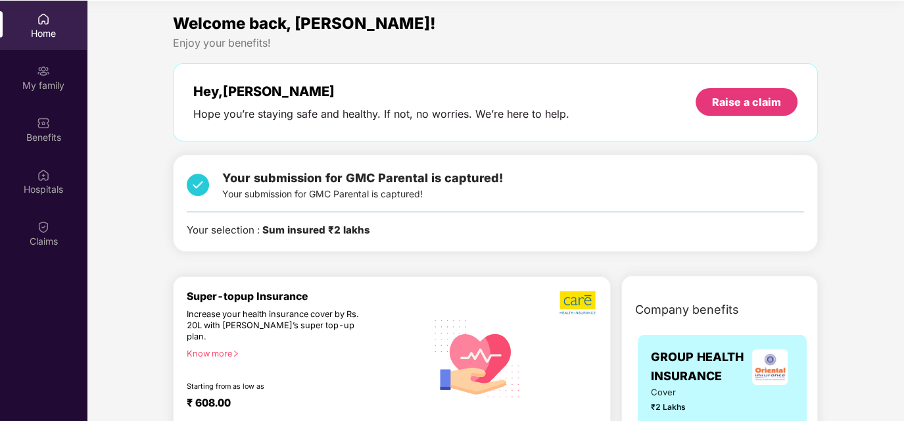
scroll to position [0, 0]
